Goal: Obtain resource: Obtain resource

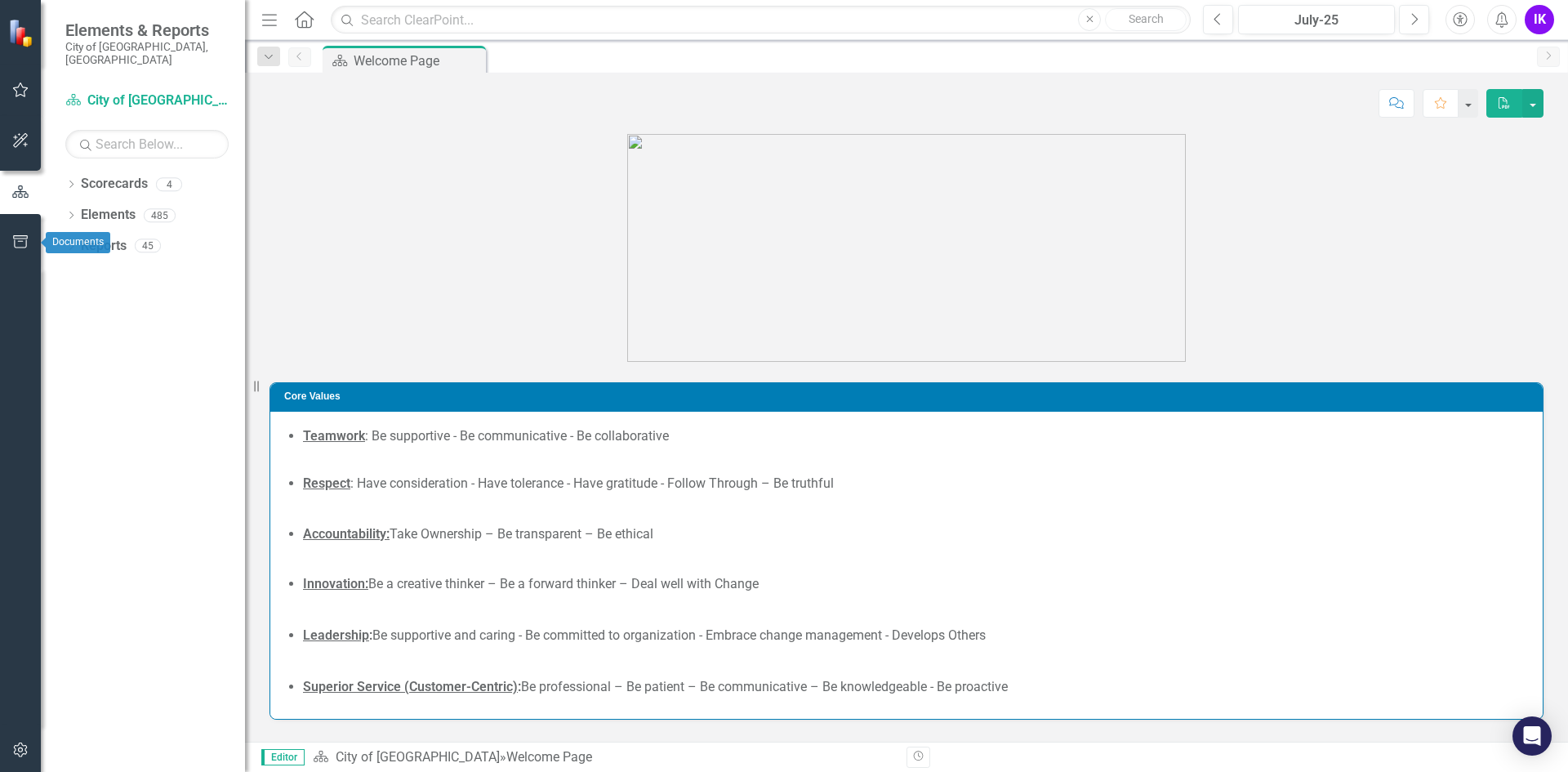
click at [16, 241] on icon "button" at bounding box center [21, 241] width 17 height 13
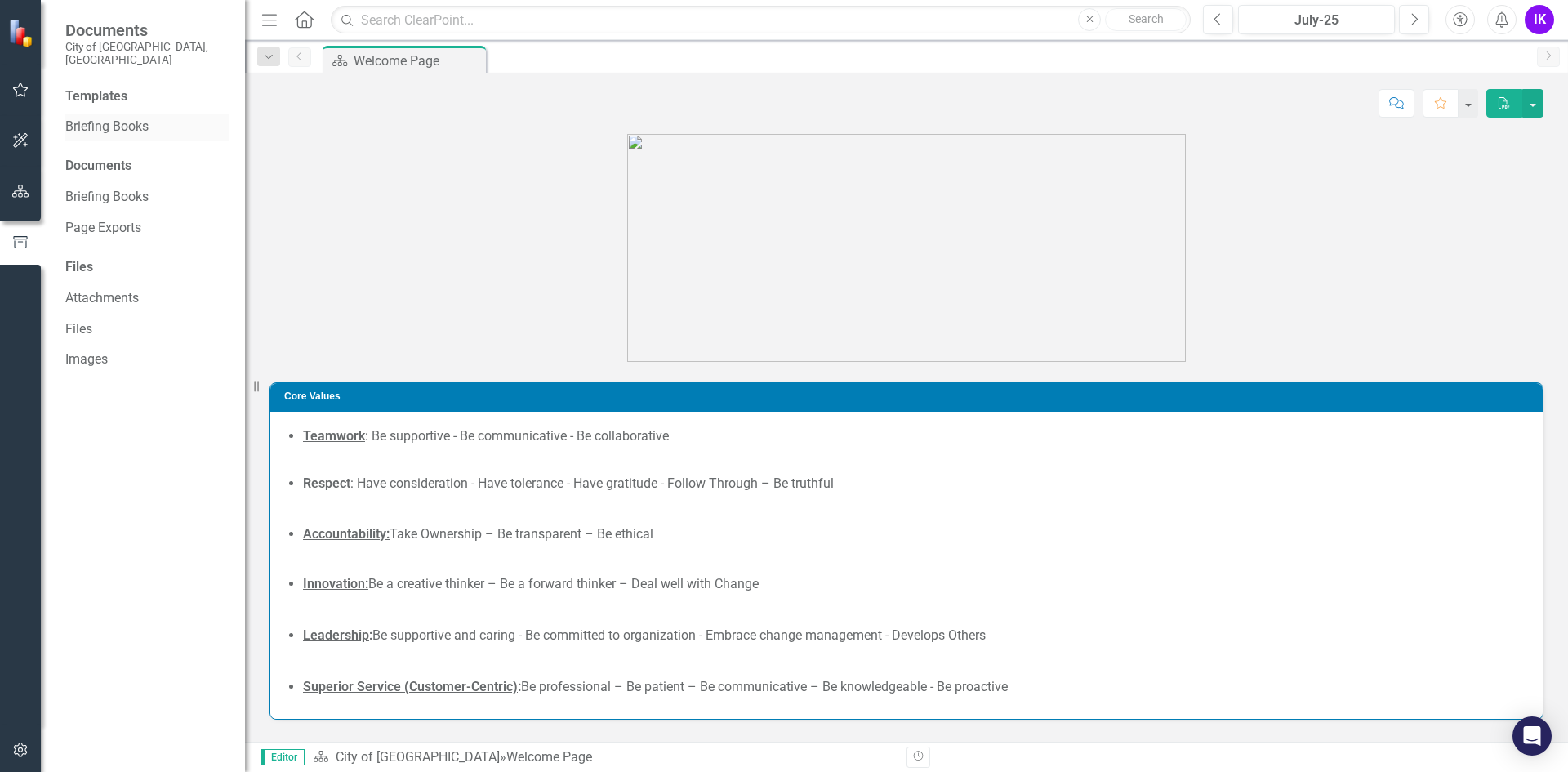
click at [104, 118] on link "Briefing Books" at bounding box center [146, 127] width 164 height 19
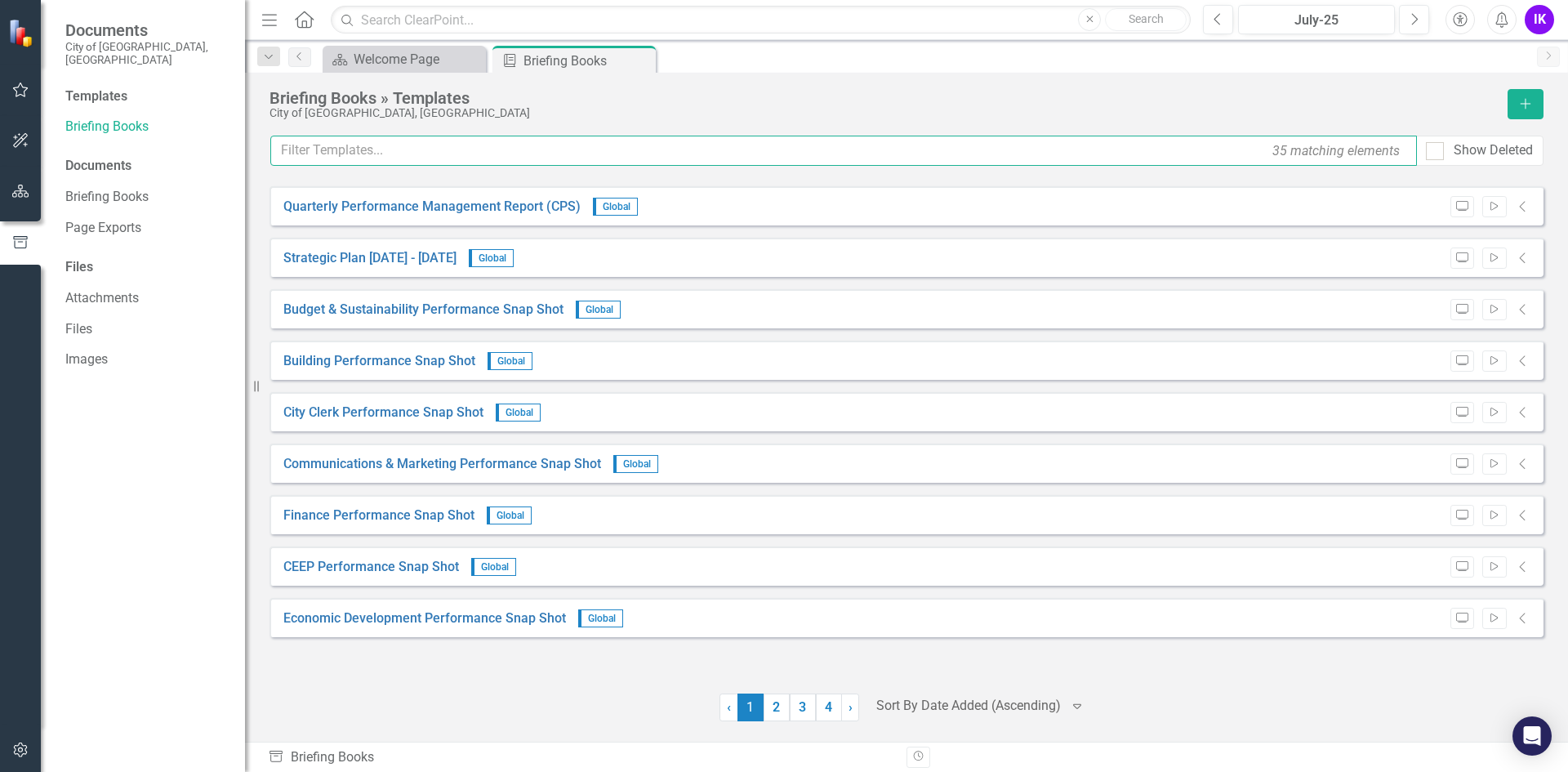
click at [427, 160] on input "text" at bounding box center [843, 151] width 1147 height 30
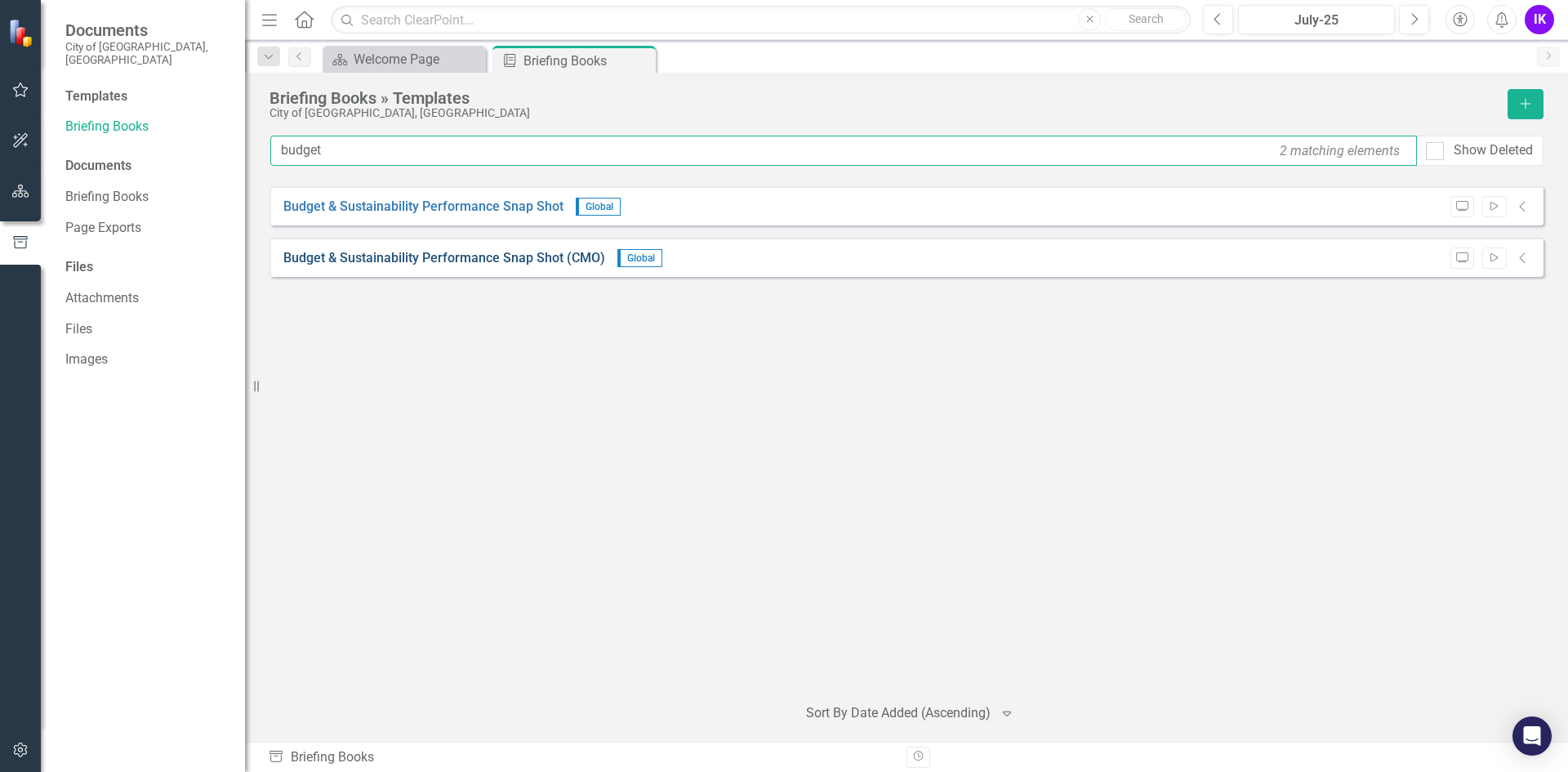
type input "budget"
click at [487, 259] on link "Budget & Sustainability Performance Snap Shot (CMO)" at bounding box center [444, 259] width 322 height 19
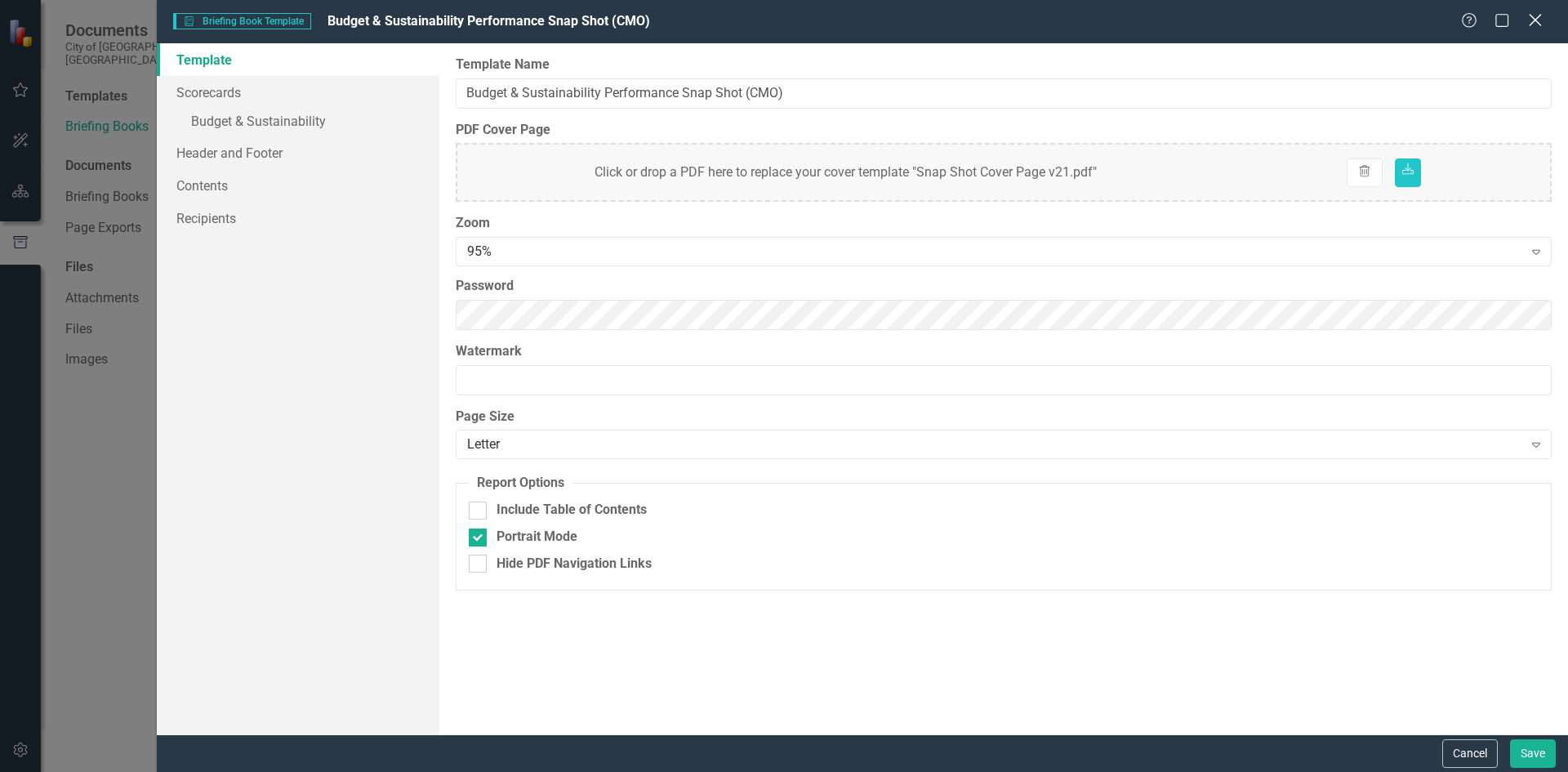
click at [1541, 12] on icon "Close" at bounding box center [1535, 20] width 21 height 16
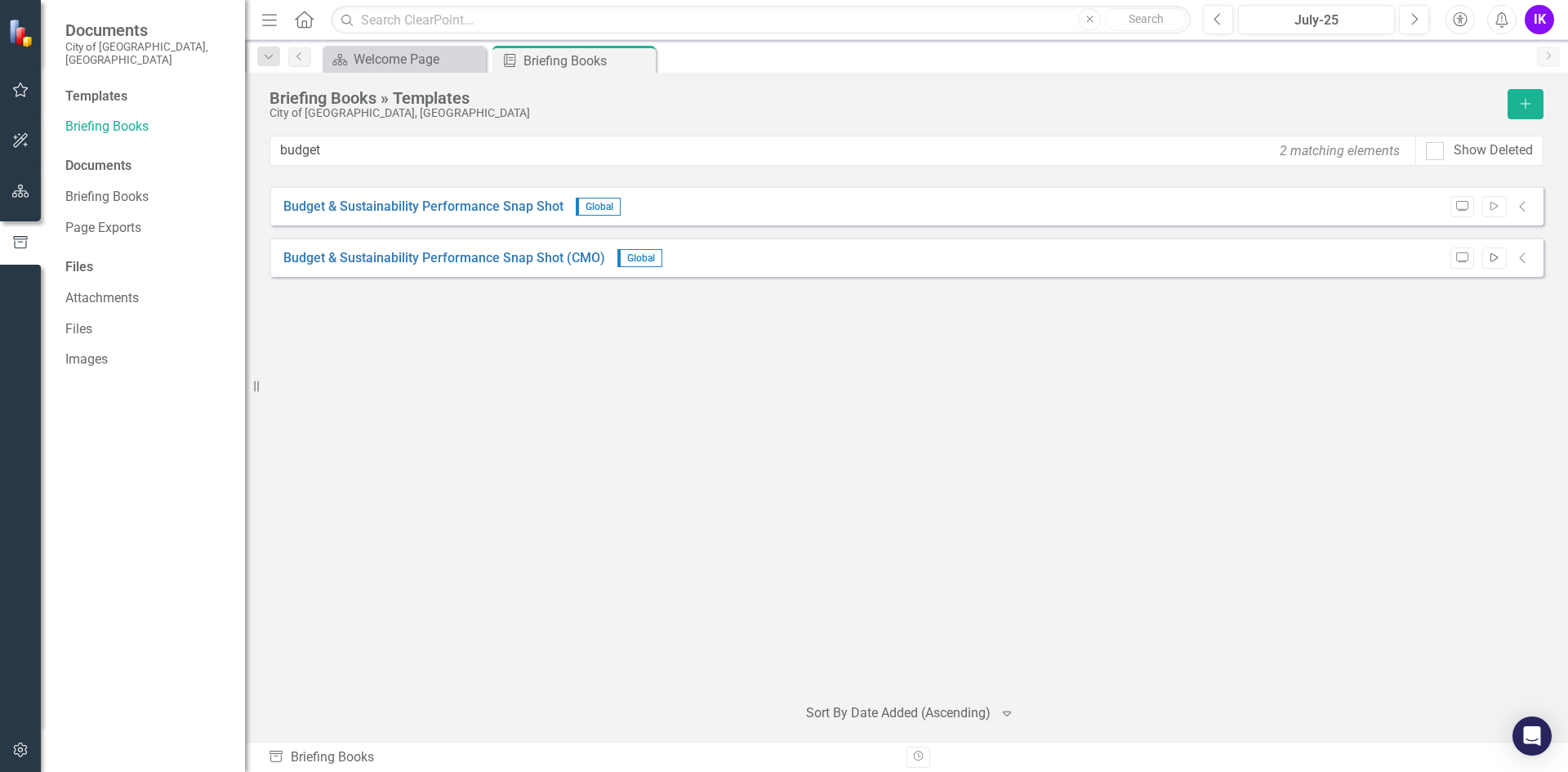
click at [1499, 258] on icon "Start" at bounding box center [1494, 258] width 12 height 10
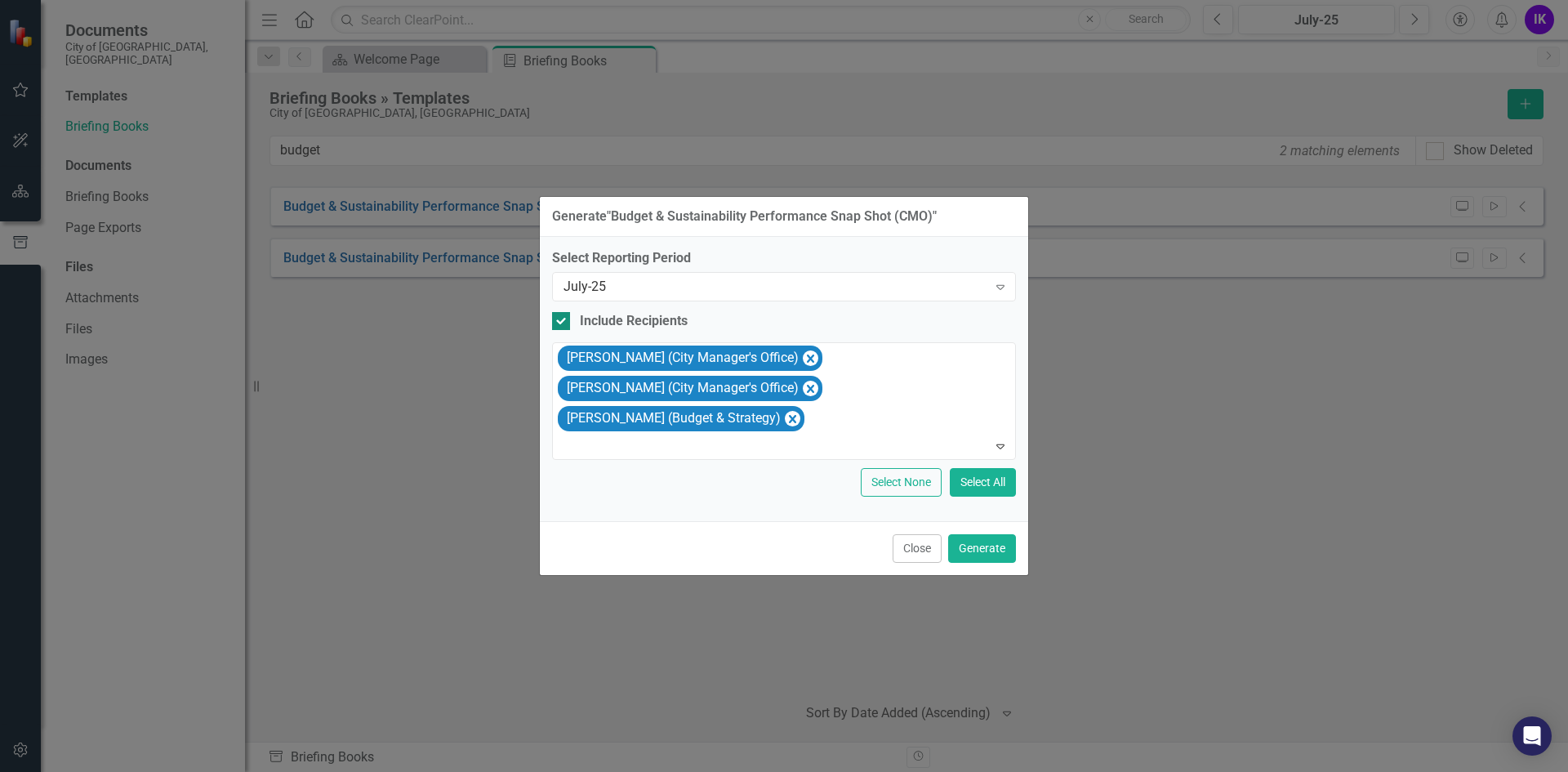
click at [562, 323] on div at bounding box center [561, 320] width 18 height 18
click at [562, 323] on input "Include Recipients" at bounding box center [557, 317] width 10 height 10
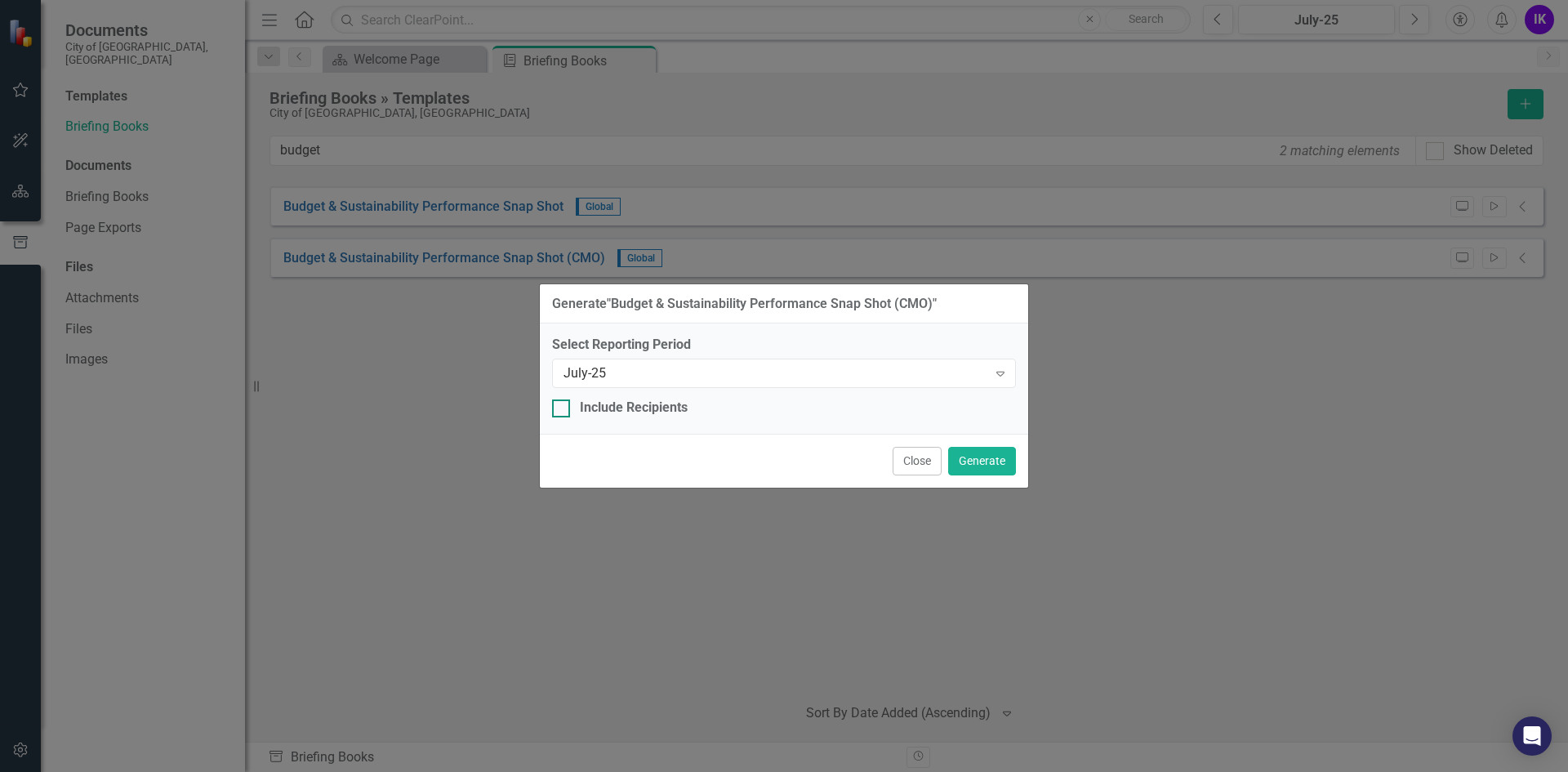
click at [560, 403] on input "Include Recipients" at bounding box center [557, 404] width 10 height 10
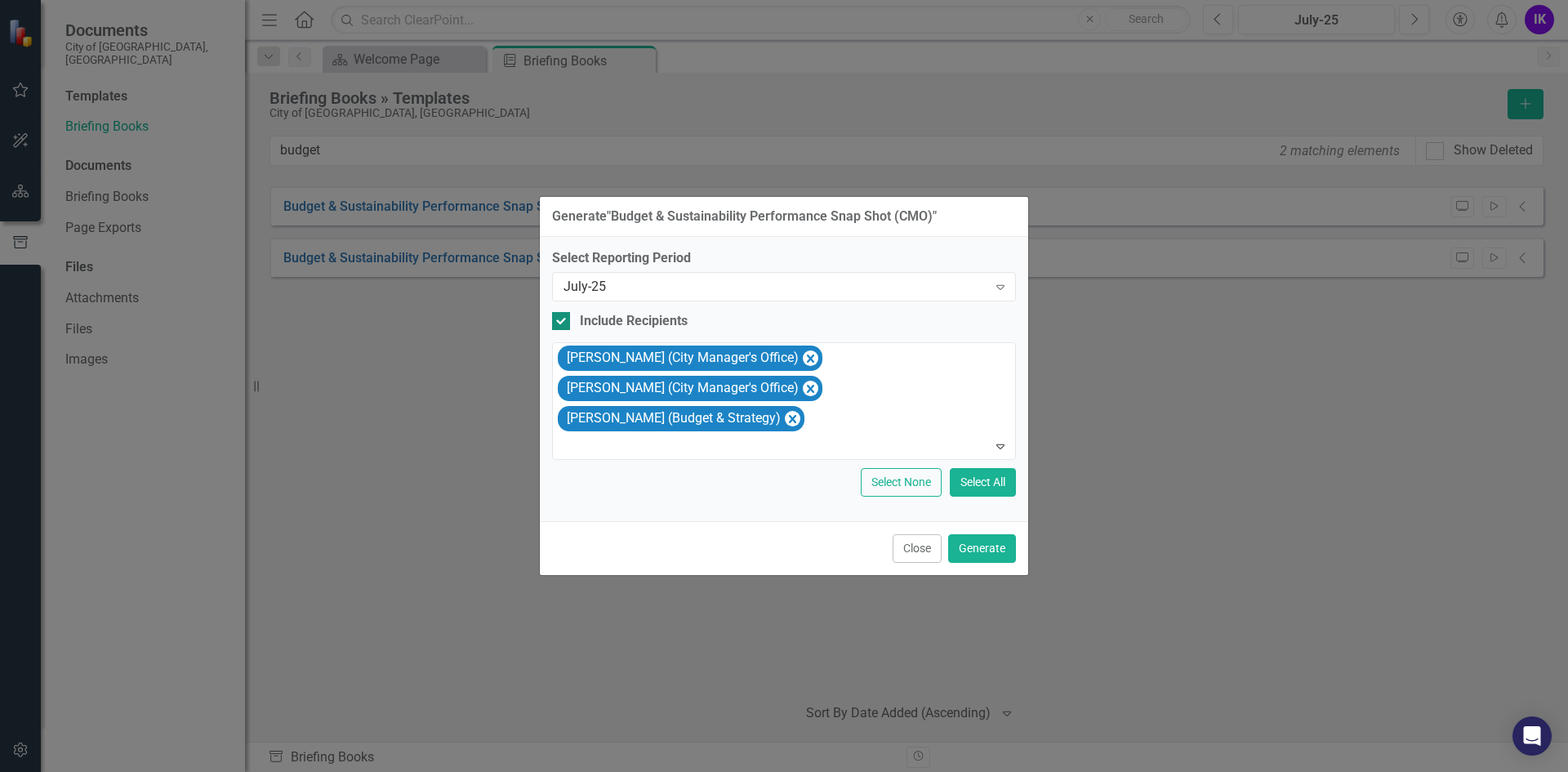
click at [558, 312] on div "Include Recipients" at bounding box center [784, 321] width 464 height 19
click at [558, 312] on input "Include Recipients" at bounding box center [557, 317] width 10 height 10
checkbox input "false"
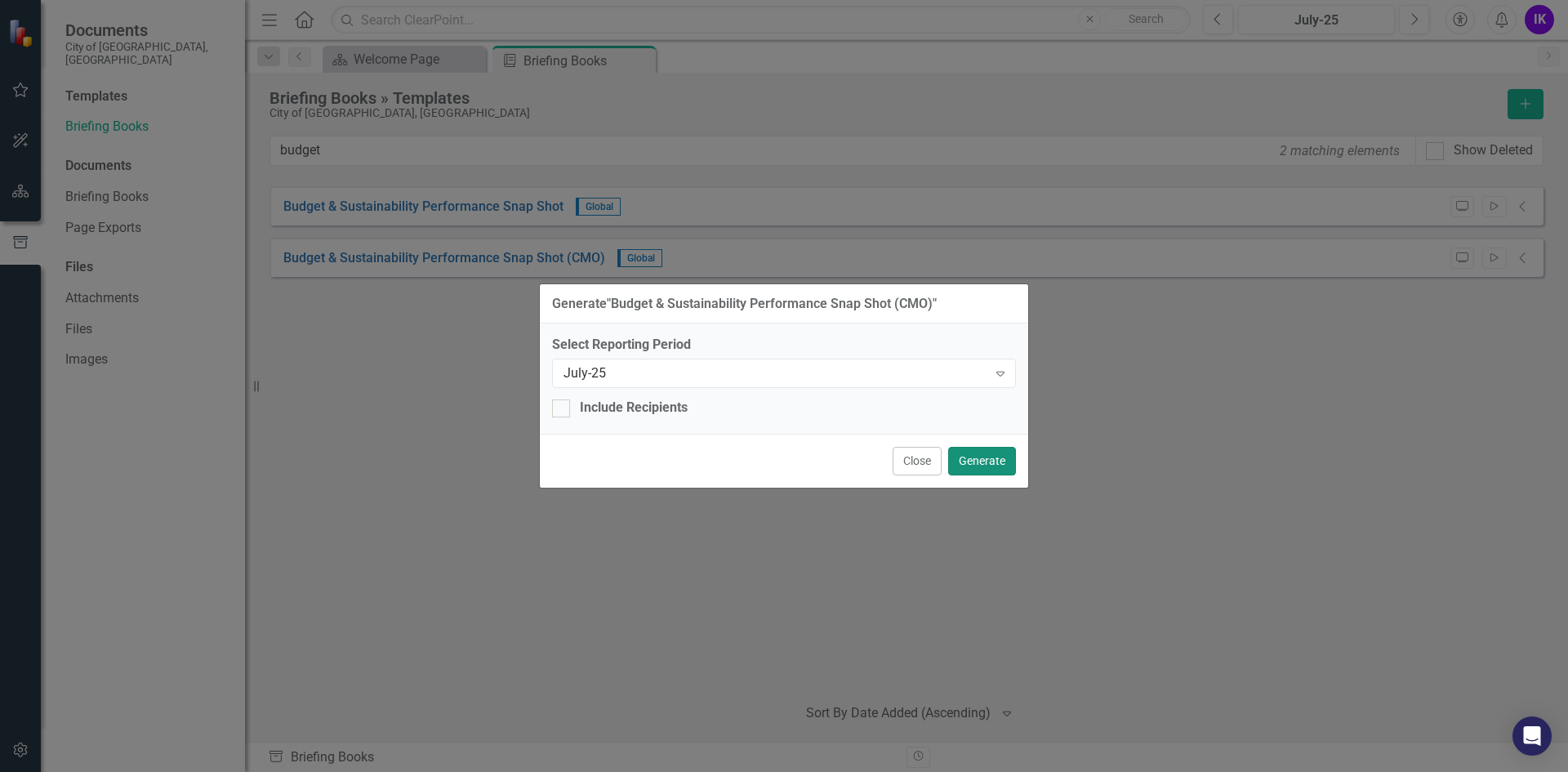
click at [971, 453] on button "Generate" at bounding box center [981, 460] width 67 height 29
